Goal: Information Seeking & Learning: Learn about a topic

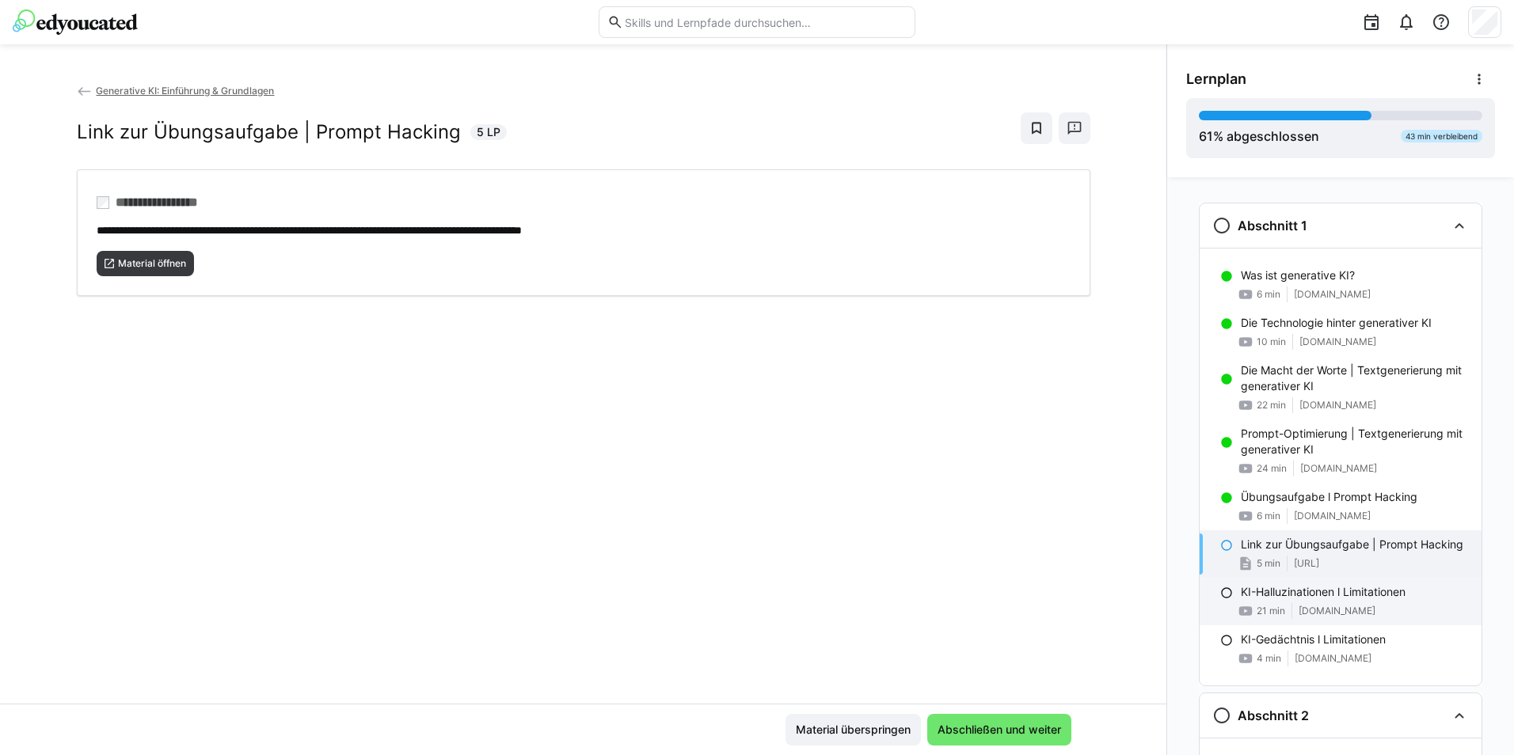
scroll to position [249, 0]
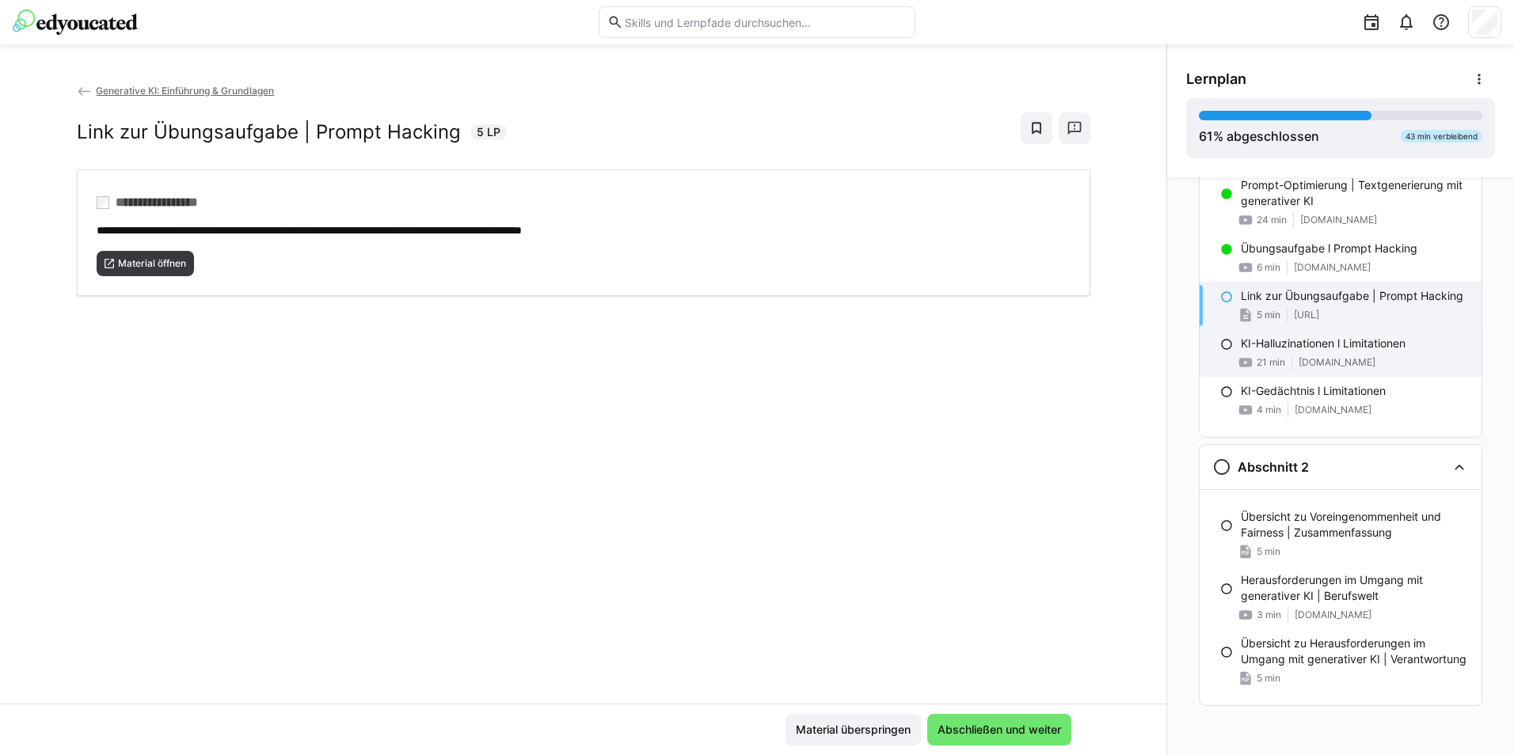
click at [1271, 368] on div "KI-Halluzinationen l Limitationen 21 min [DOMAIN_NAME]" at bounding box center [1340, 353] width 282 height 48
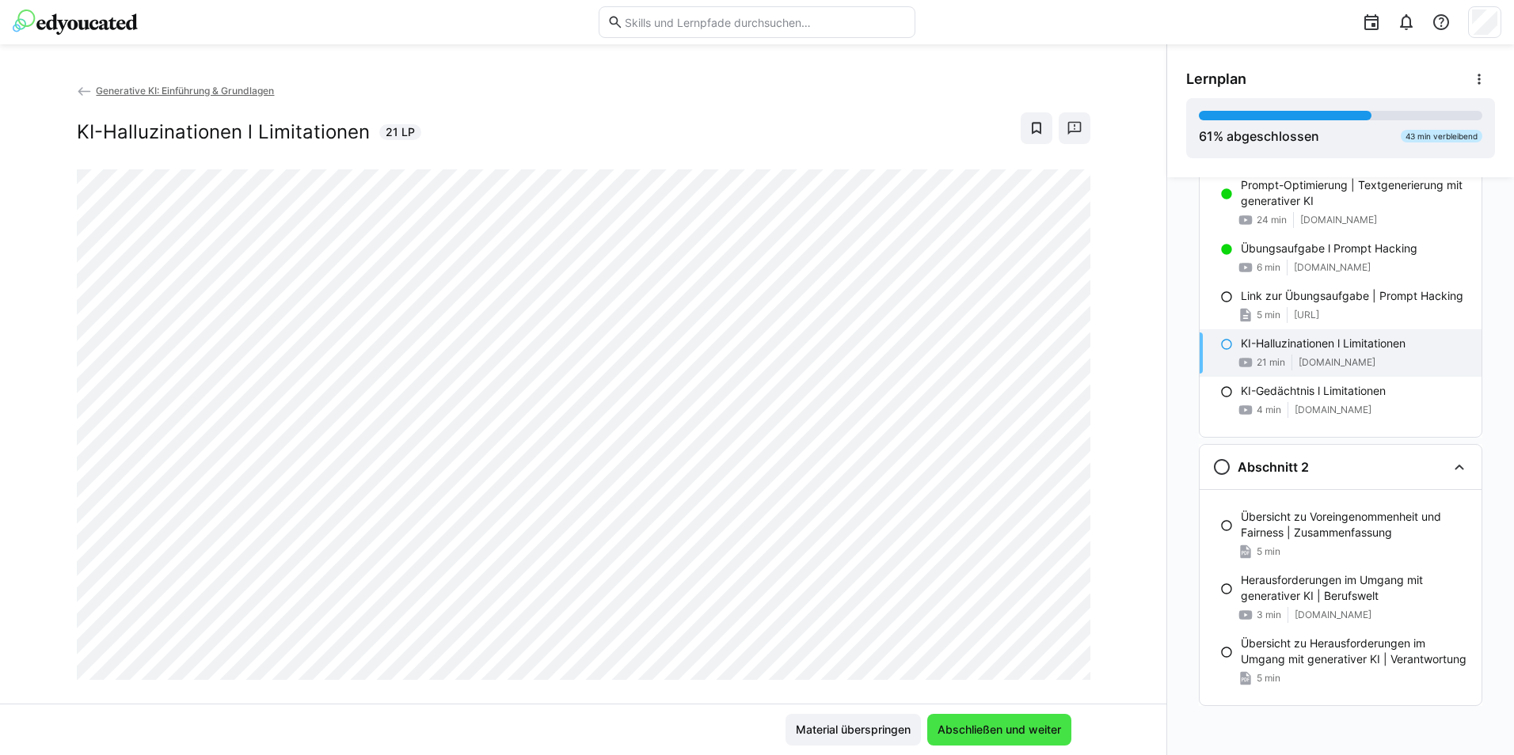
click at [975, 724] on span "Abschließen und weiter" at bounding box center [999, 730] width 128 height 16
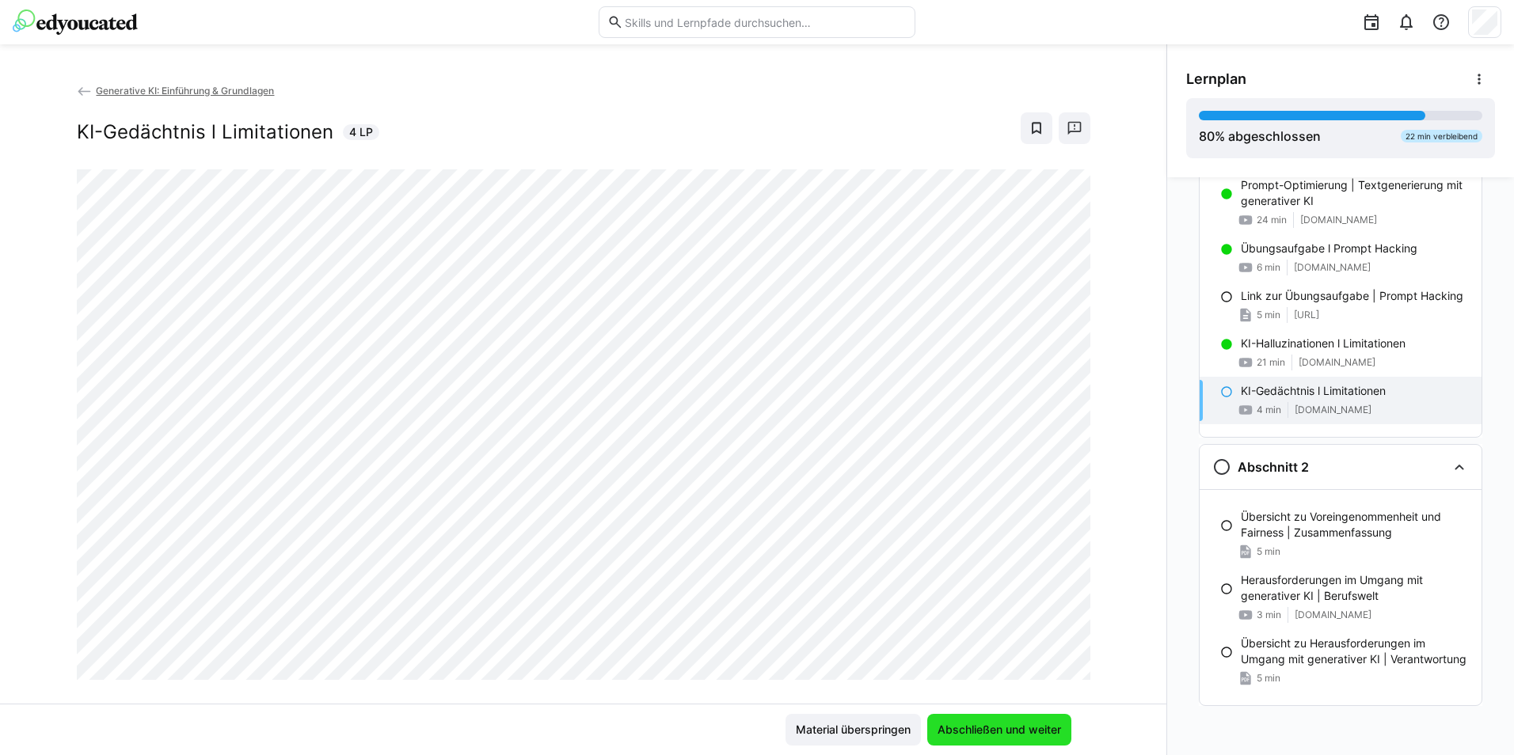
click at [1035, 717] on span "Abschließen und weiter" at bounding box center [999, 730] width 144 height 32
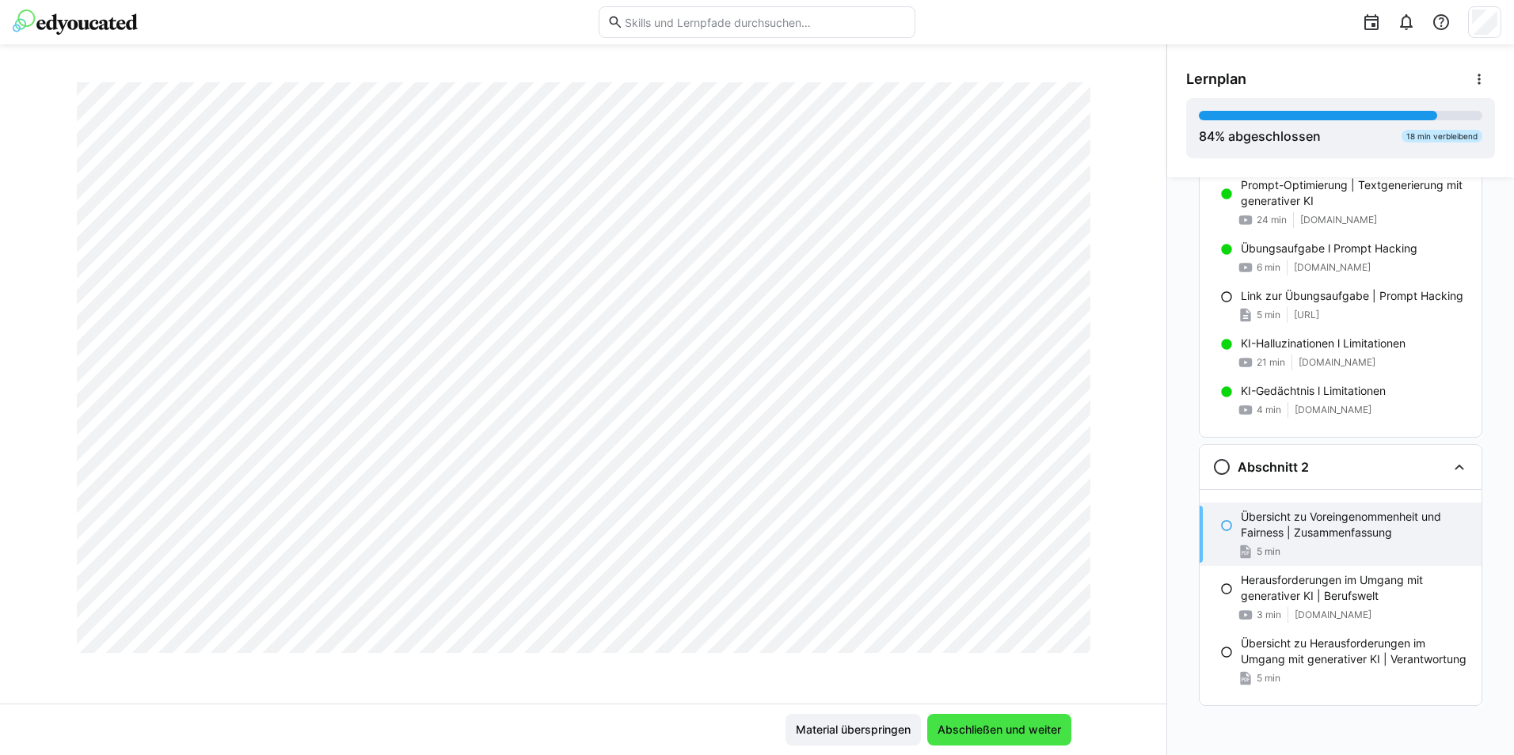
click at [998, 731] on span "Abschließen und weiter" at bounding box center [999, 730] width 128 height 16
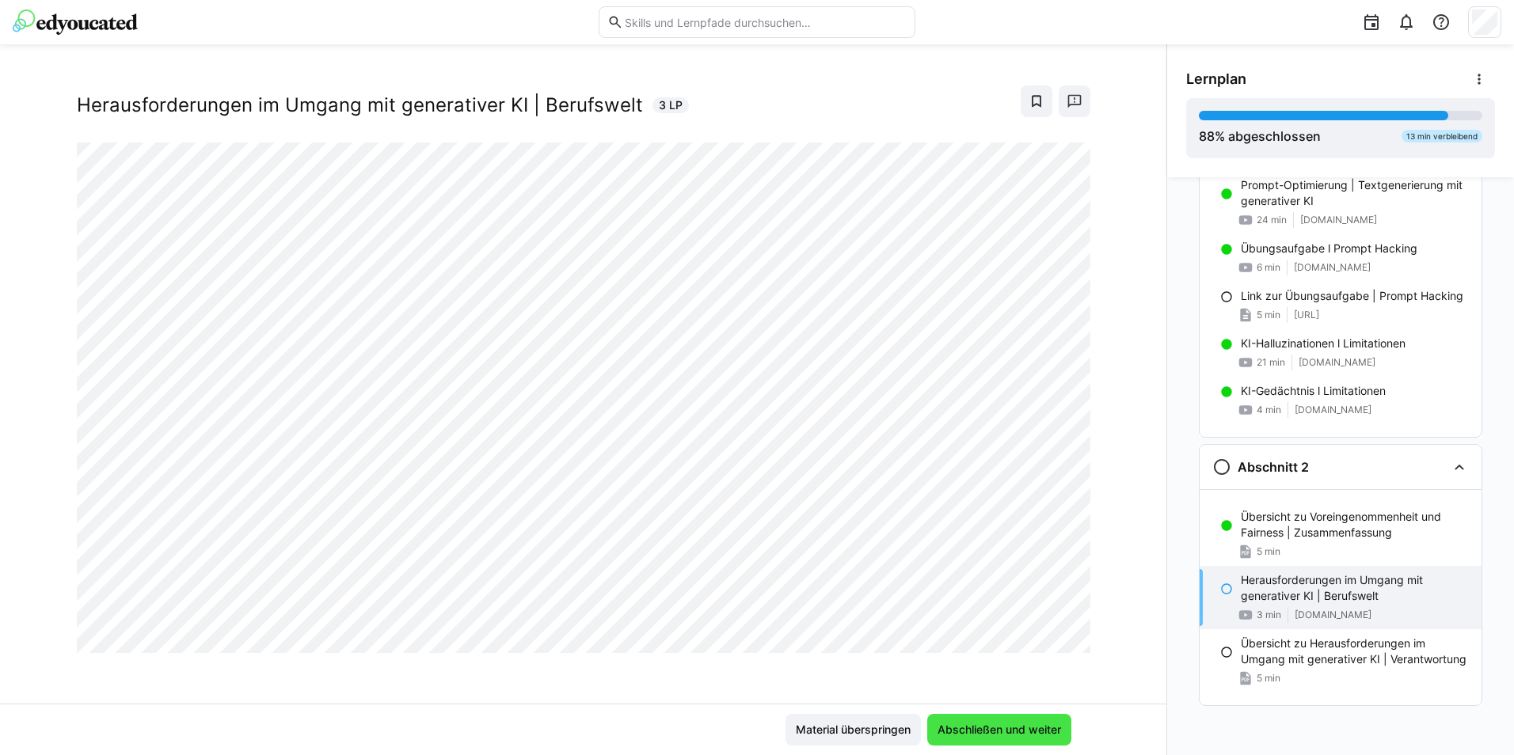
scroll to position [27, 0]
click at [1051, 739] on span "Abschließen und weiter" at bounding box center [999, 730] width 144 height 32
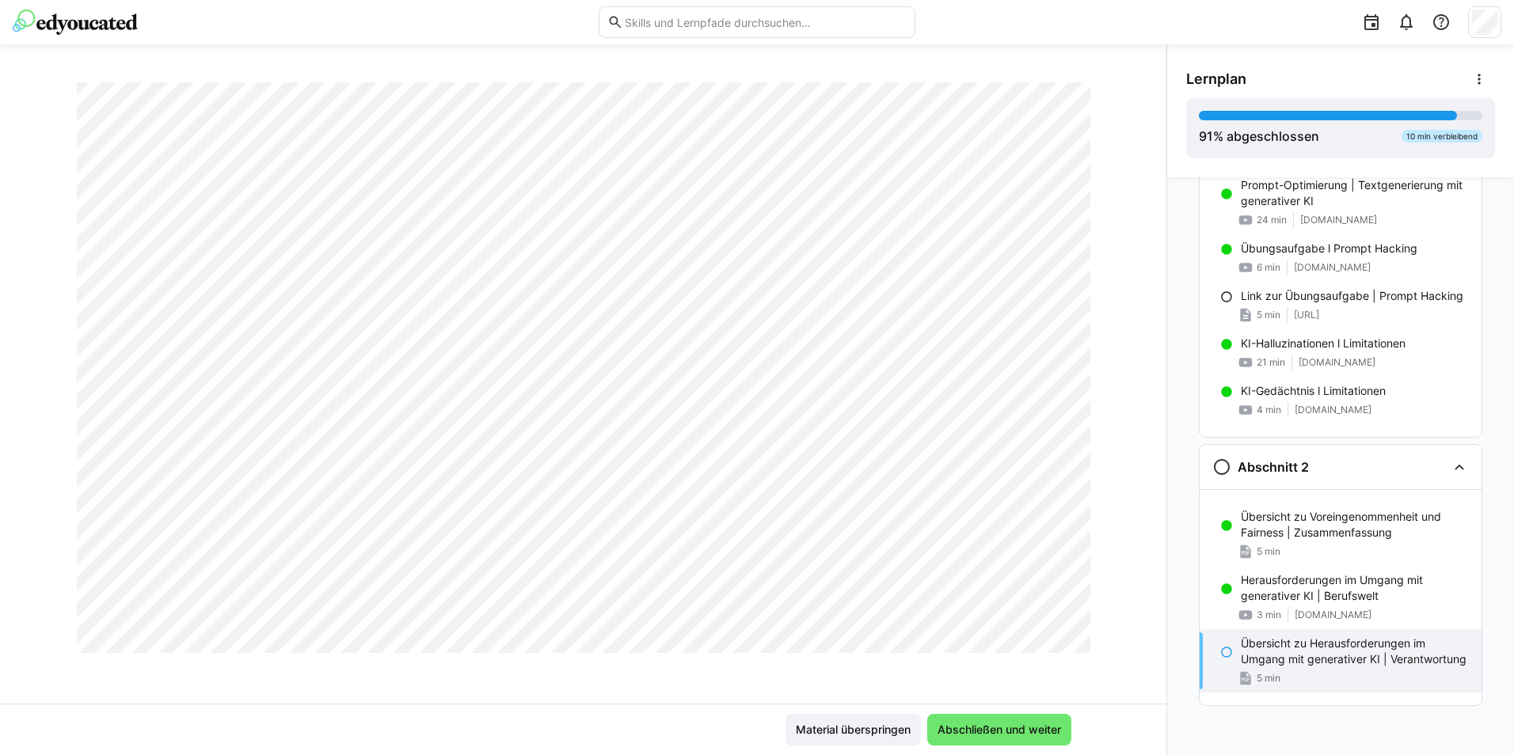
scroll to position [1663, 0]
drag, startPoint x: 1028, startPoint y: 728, endPoint x: 1008, endPoint y: 699, distance: 35.8
click at [1028, 728] on span "Abschließen und weiter" at bounding box center [999, 730] width 128 height 16
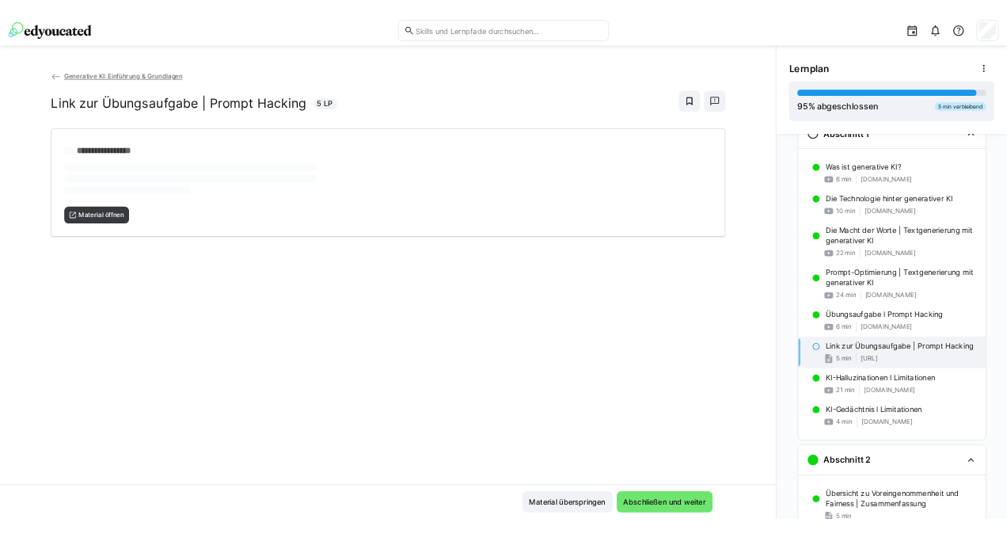
scroll to position [25, 0]
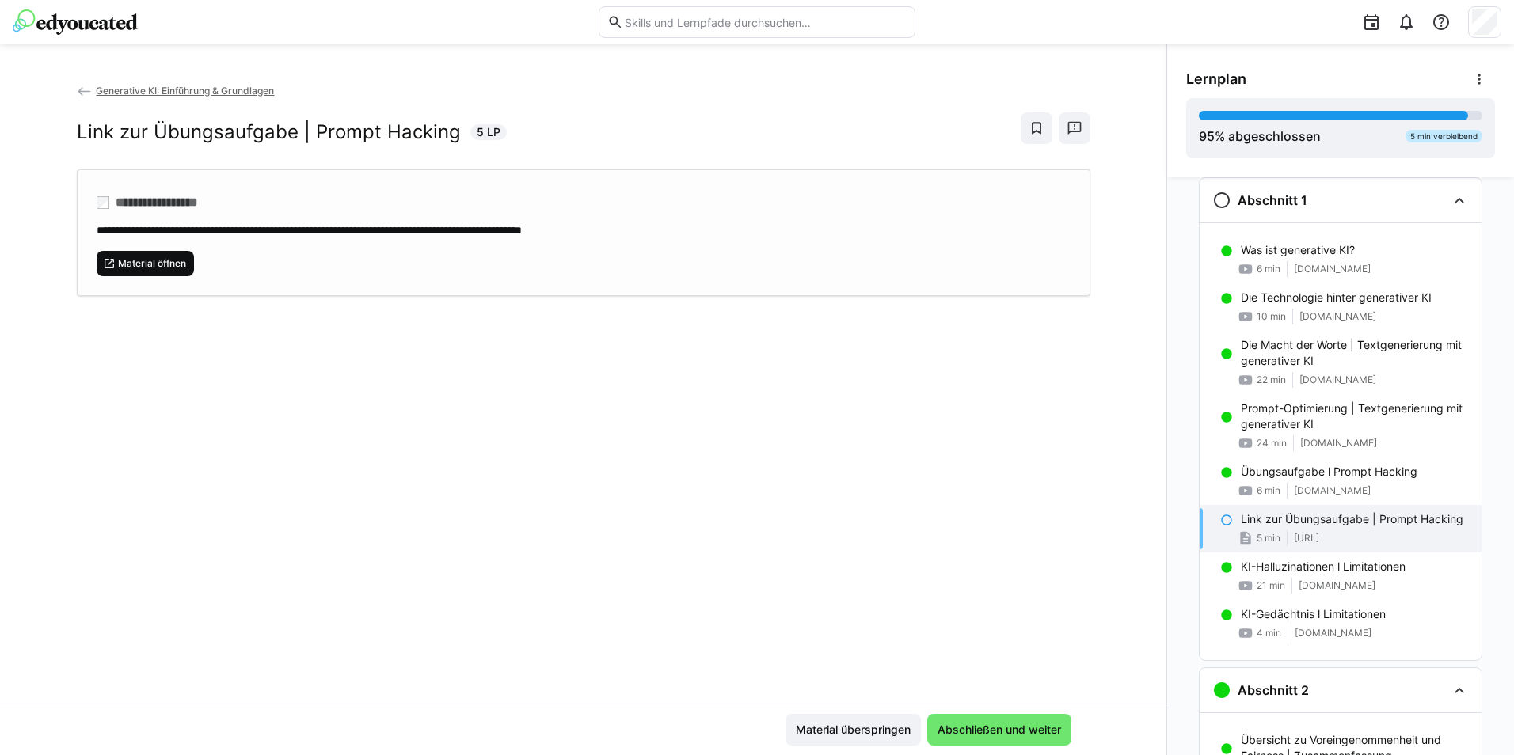
click at [169, 265] on span "Material öffnen" at bounding box center [151, 263] width 71 height 13
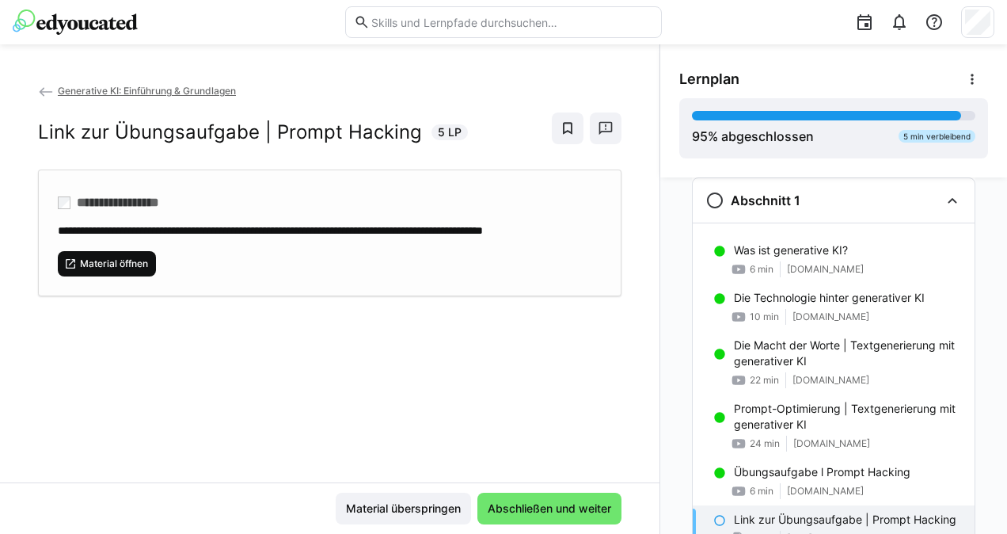
click at [133, 270] on span "Material öffnen" at bounding box center [113, 263] width 71 height 13
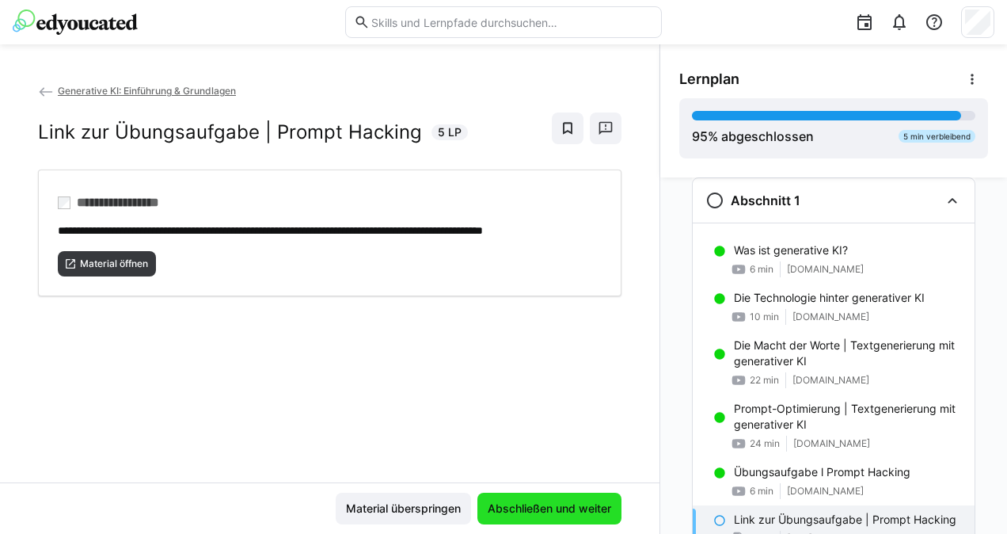
click at [556, 509] on span "Abschließen und weiter" at bounding box center [549, 508] width 128 height 16
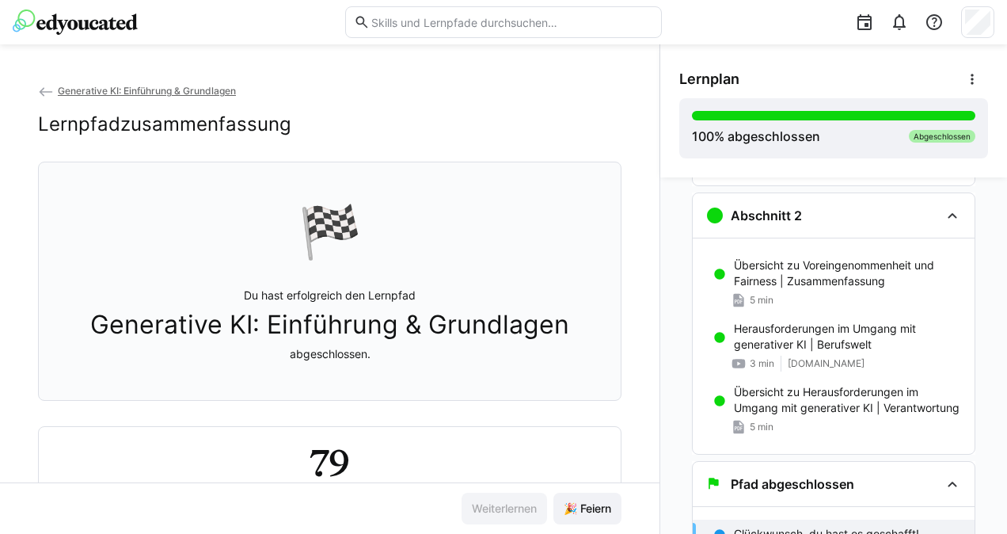
scroll to position [522, 0]
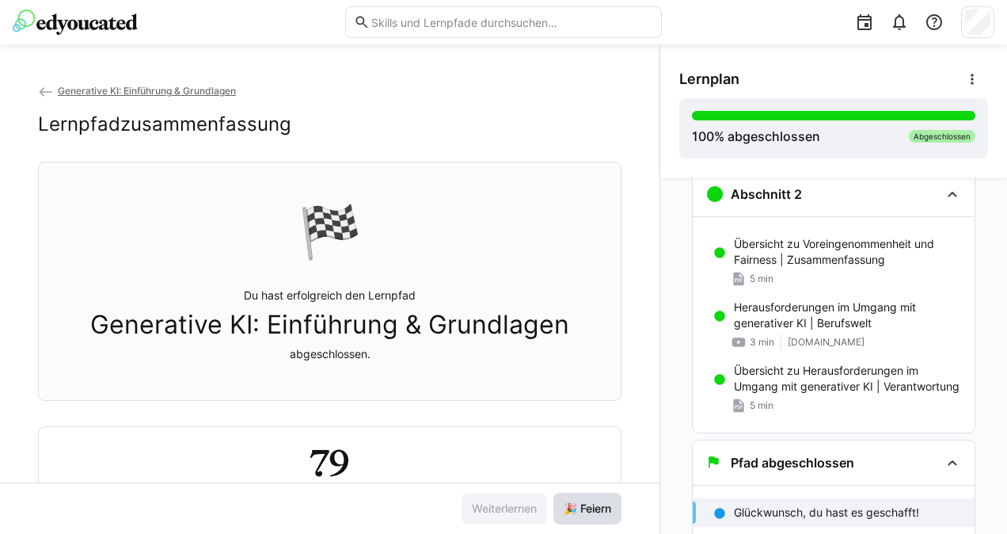
click at [561, 518] on span "🎉 Feiern" at bounding box center [587, 508] width 68 height 32
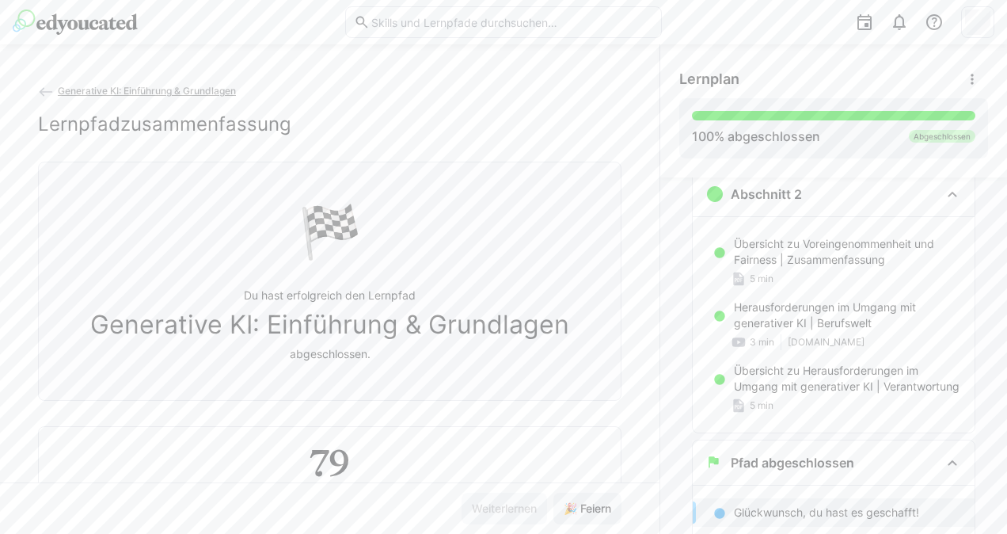
click at [347, 462] on div "79 Minuten gelernt" at bounding box center [329, 470] width 557 height 63
drag, startPoint x: 347, startPoint y: 462, endPoint x: 325, endPoint y: 466, distance: 22.4
click at [325, 466] on div "79 Minuten gelernt" at bounding box center [329, 470] width 557 height 63
click at [325, 466] on h2 "79" at bounding box center [330, 462] width 40 height 46
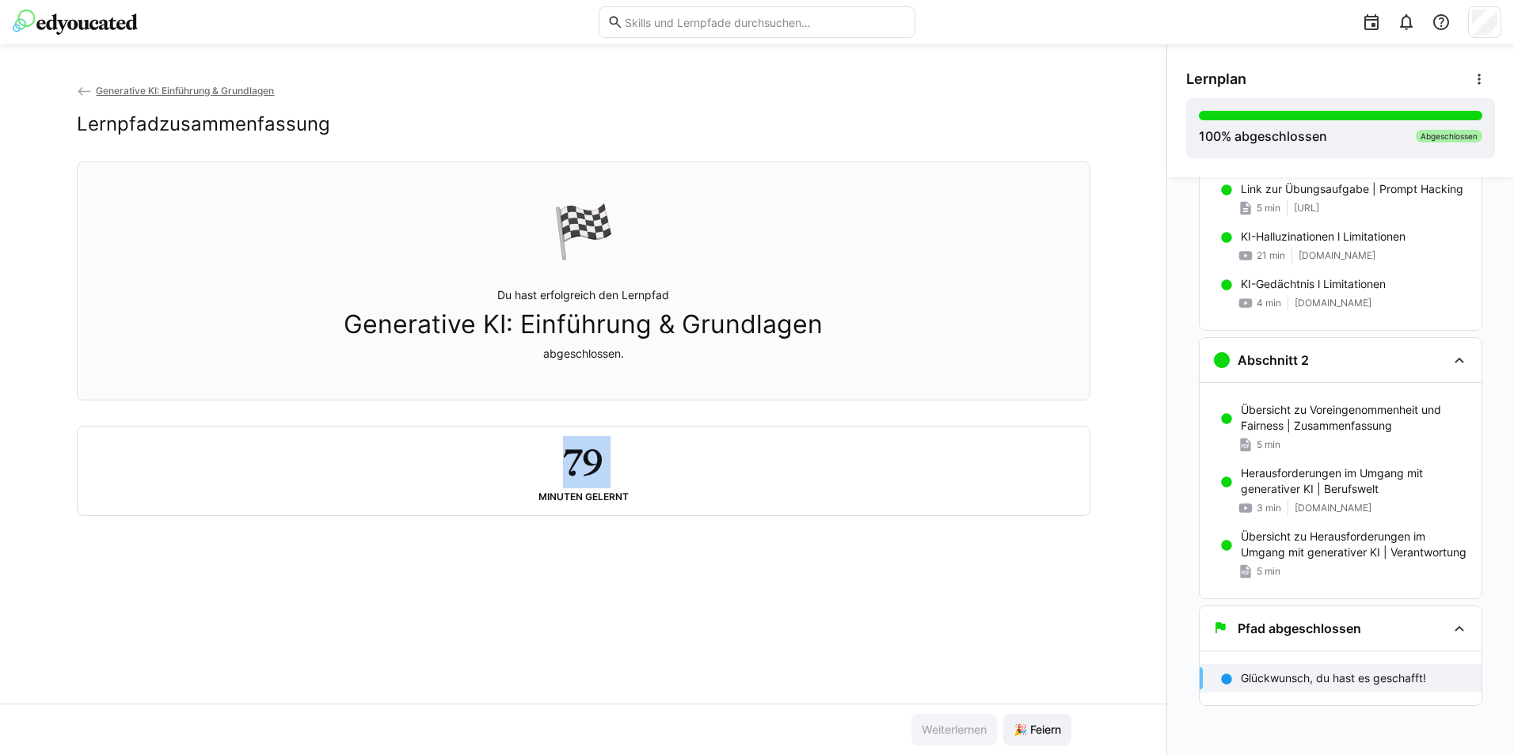
scroll to position [355, 0]
